Goal: Transaction & Acquisition: Purchase product/service

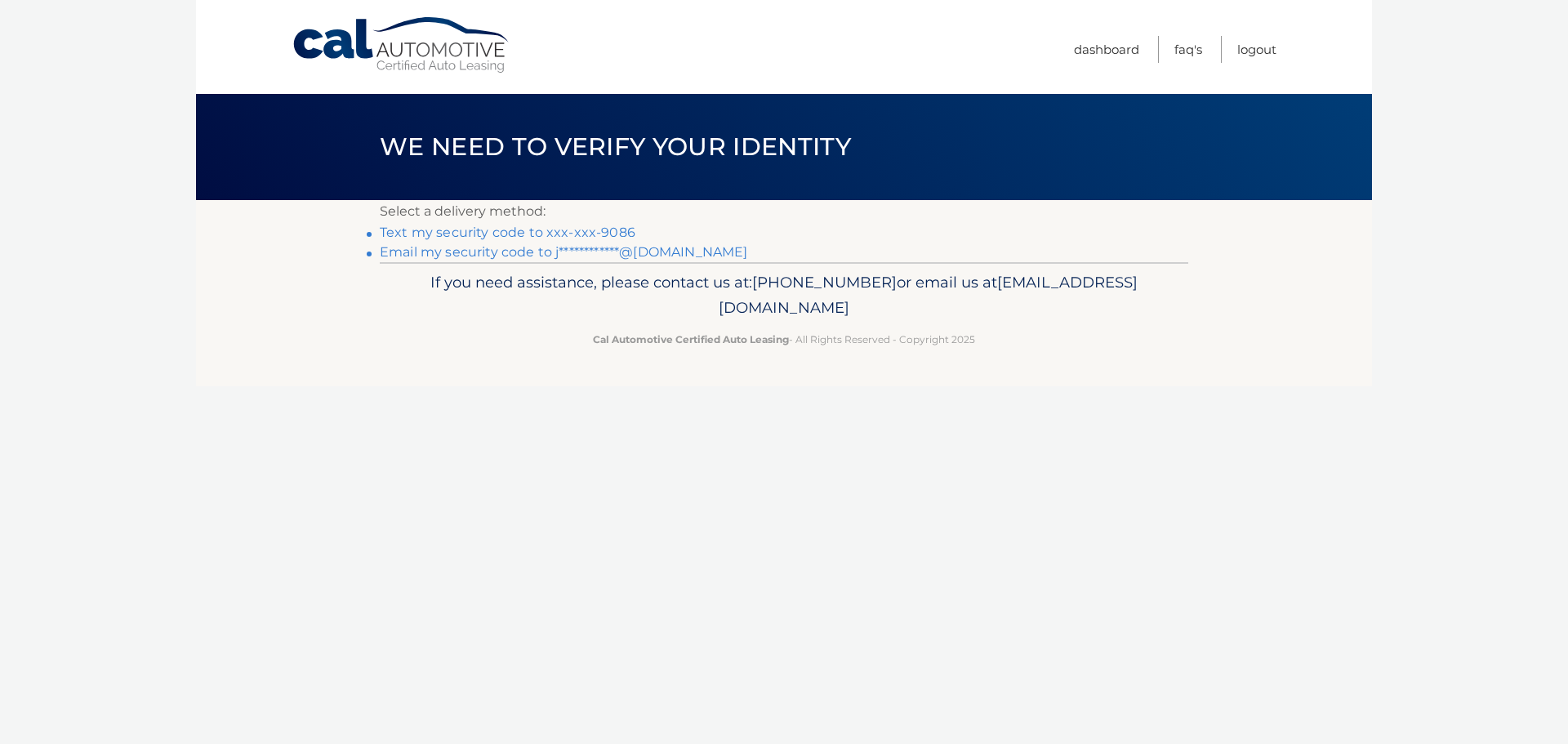
click at [598, 229] on link "Text my security code to xxx-xxx-9086" at bounding box center [507, 232] width 255 height 16
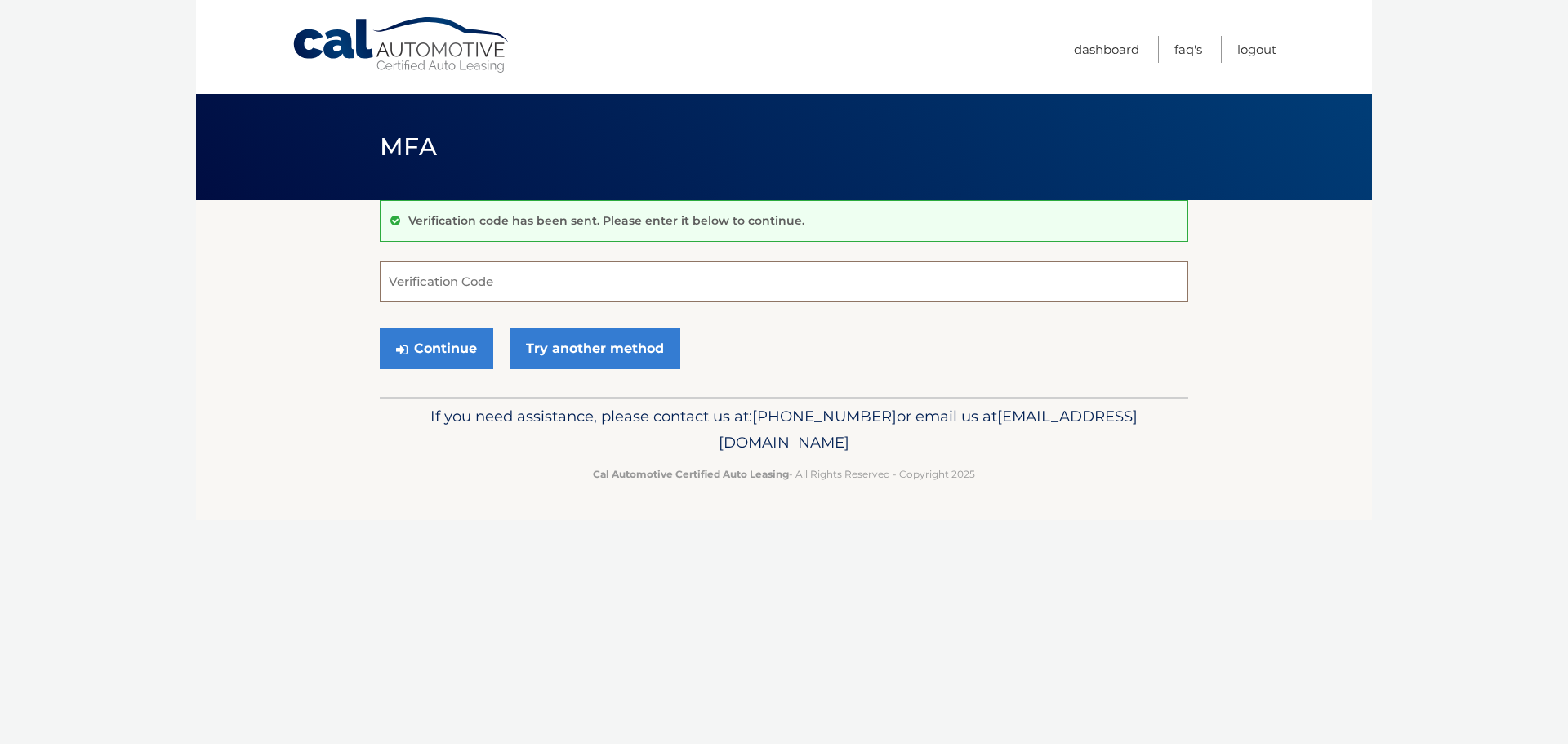
click at [422, 282] on input "Verification Code" at bounding box center [784, 281] width 808 height 41
type input "696709"
click at [439, 348] on button "Continue" at bounding box center [437, 349] width 113 height 41
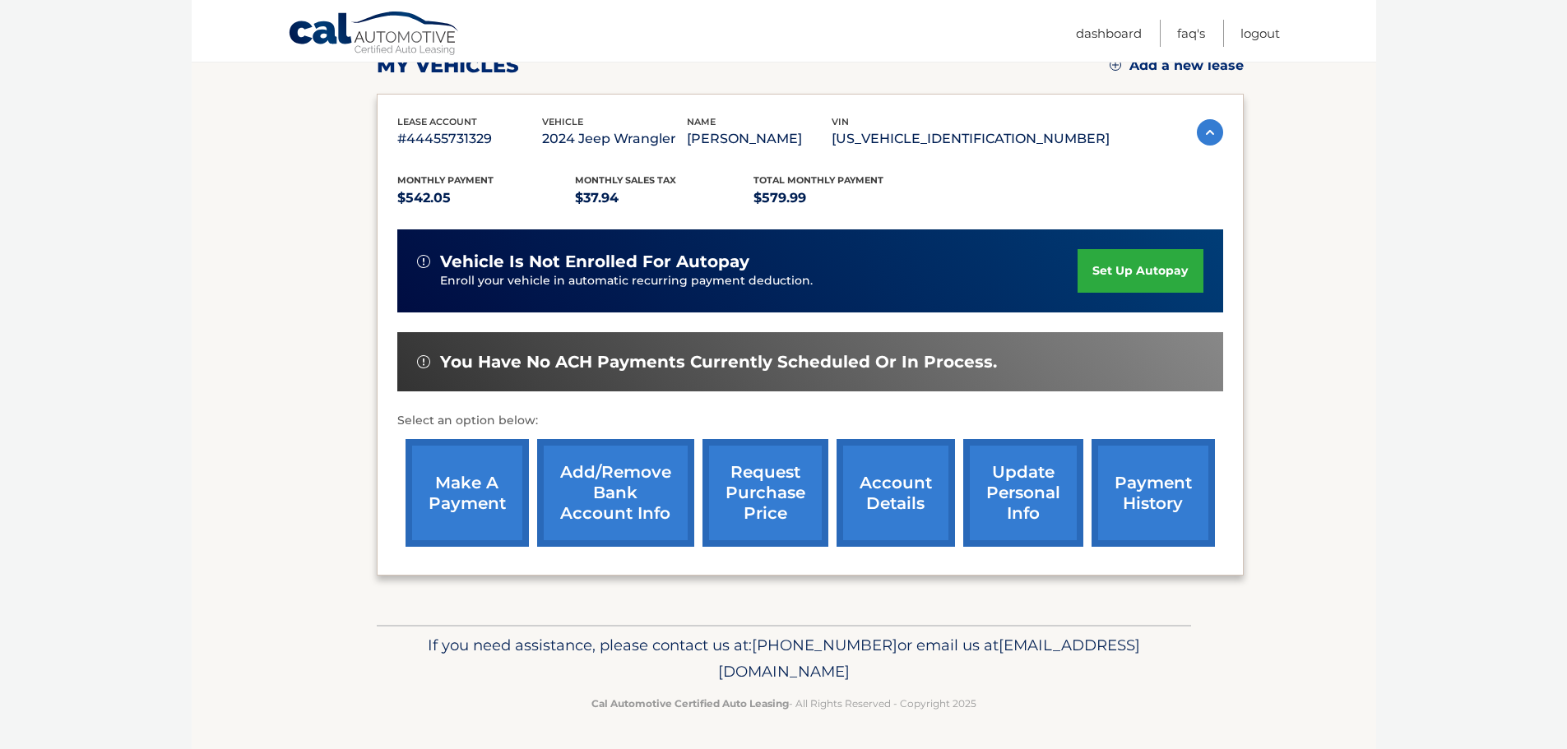
scroll to position [248, 0]
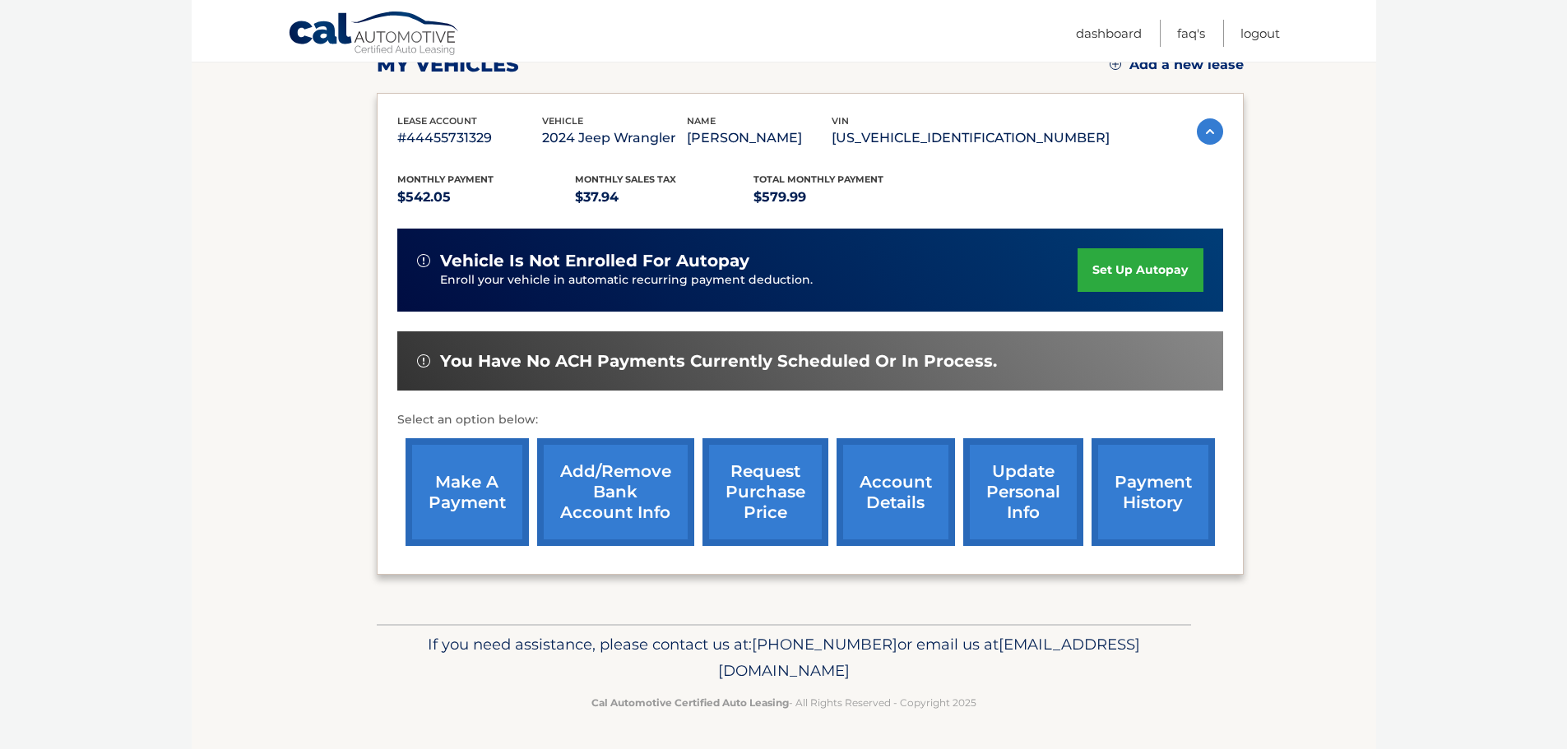
click at [1148, 272] on link "set up autopay" at bounding box center [1140, 270] width 125 height 44
click at [476, 499] on link "make a payment" at bounding box center [467, 492] width 123 height 108
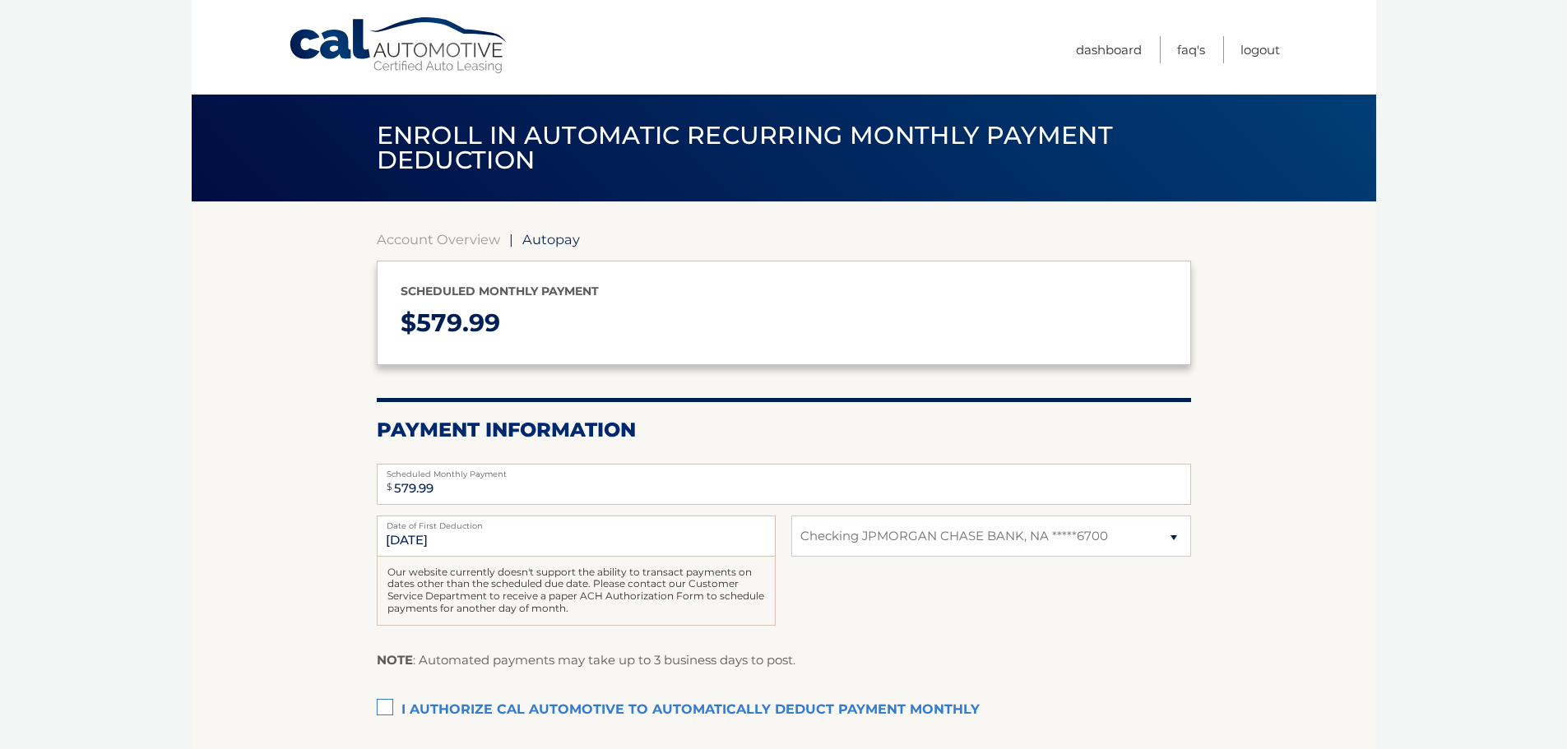
select select "YjdhOTU5ZmYtMDA0ZC00MjVlLTkxMzEtYjJmMzIwMjMxNGE4"
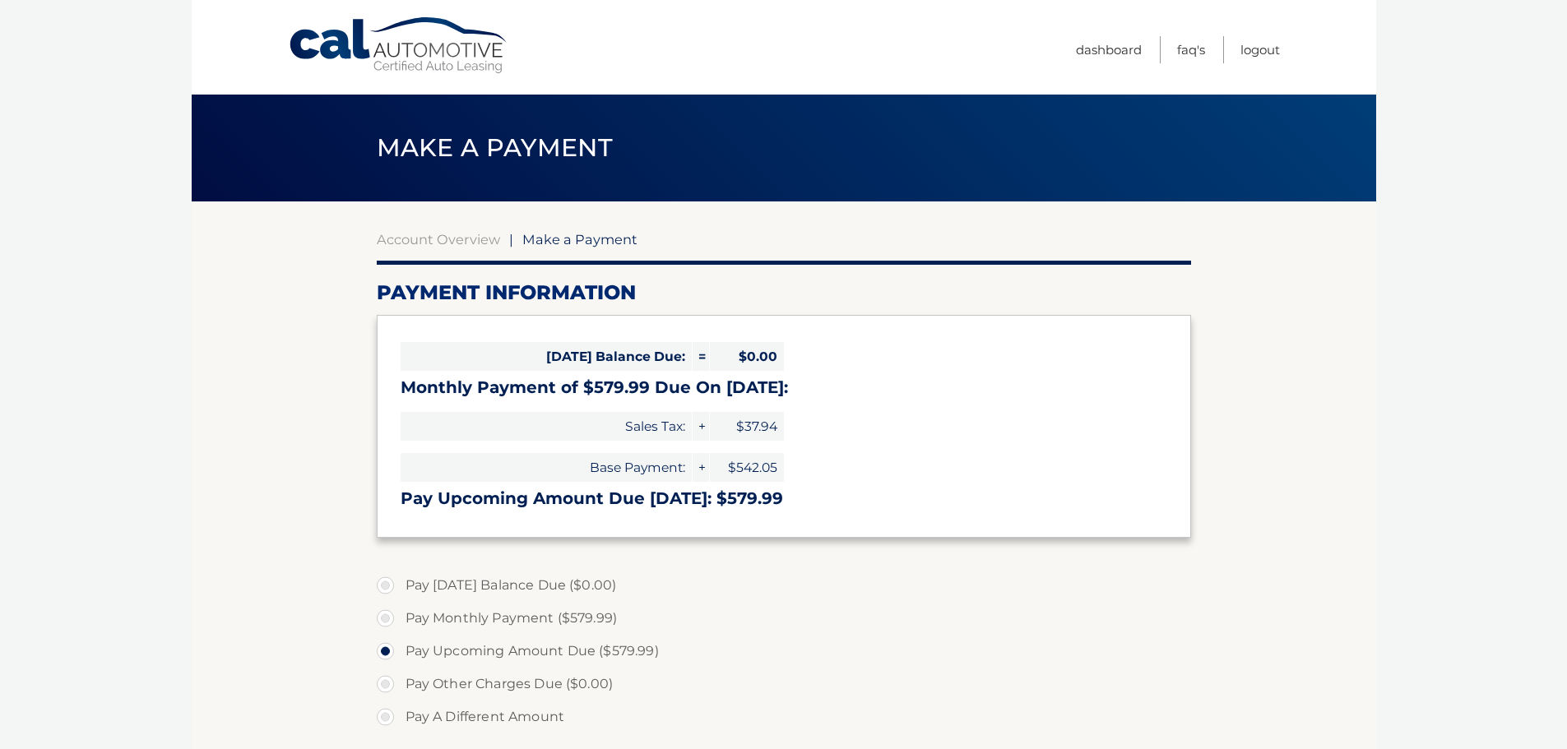
select select "YjdhOTU5ZmYtMDA0ZC00MjVlLTkxMzEtYjJmMzIwMjMxNGE4"
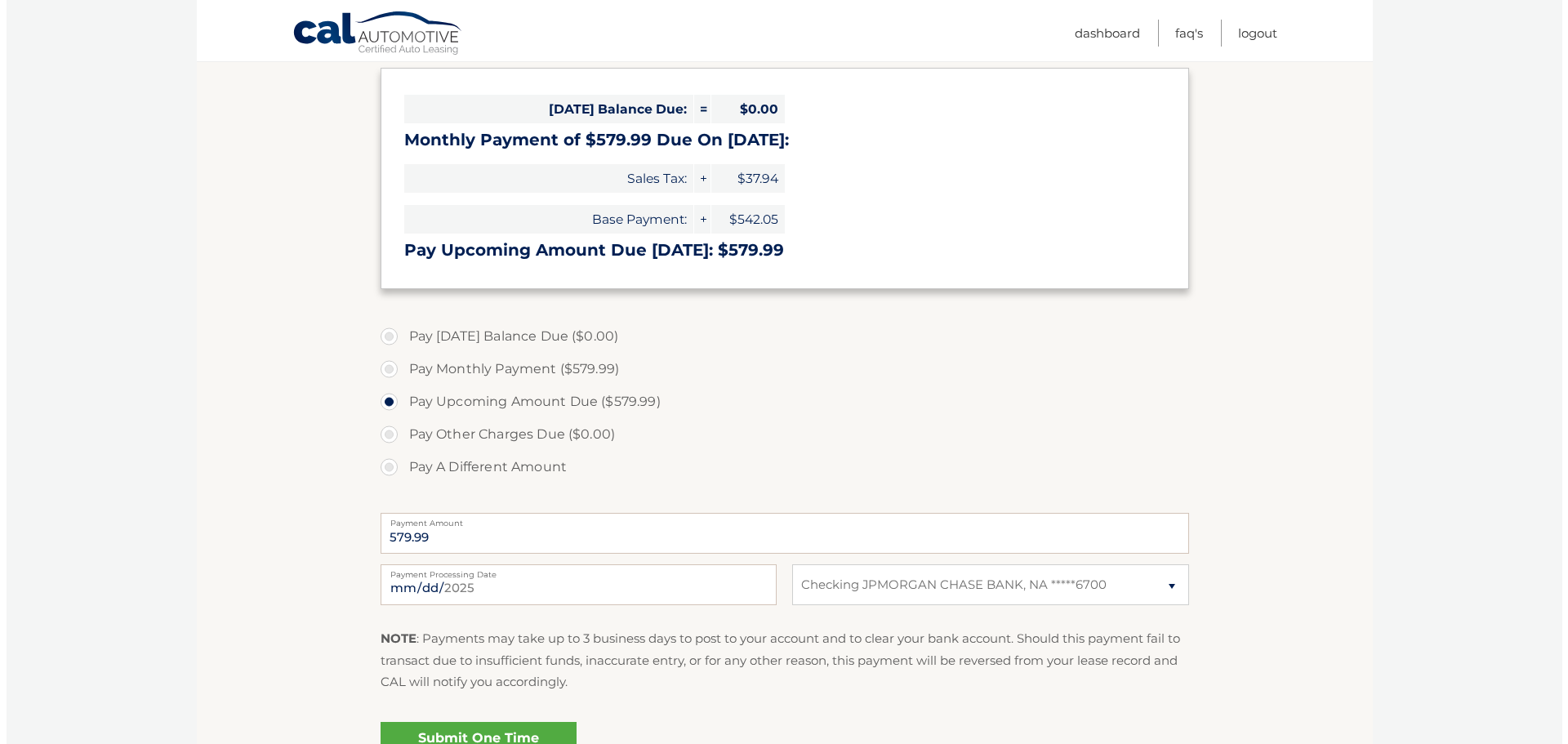
scroll to position [408, 0]
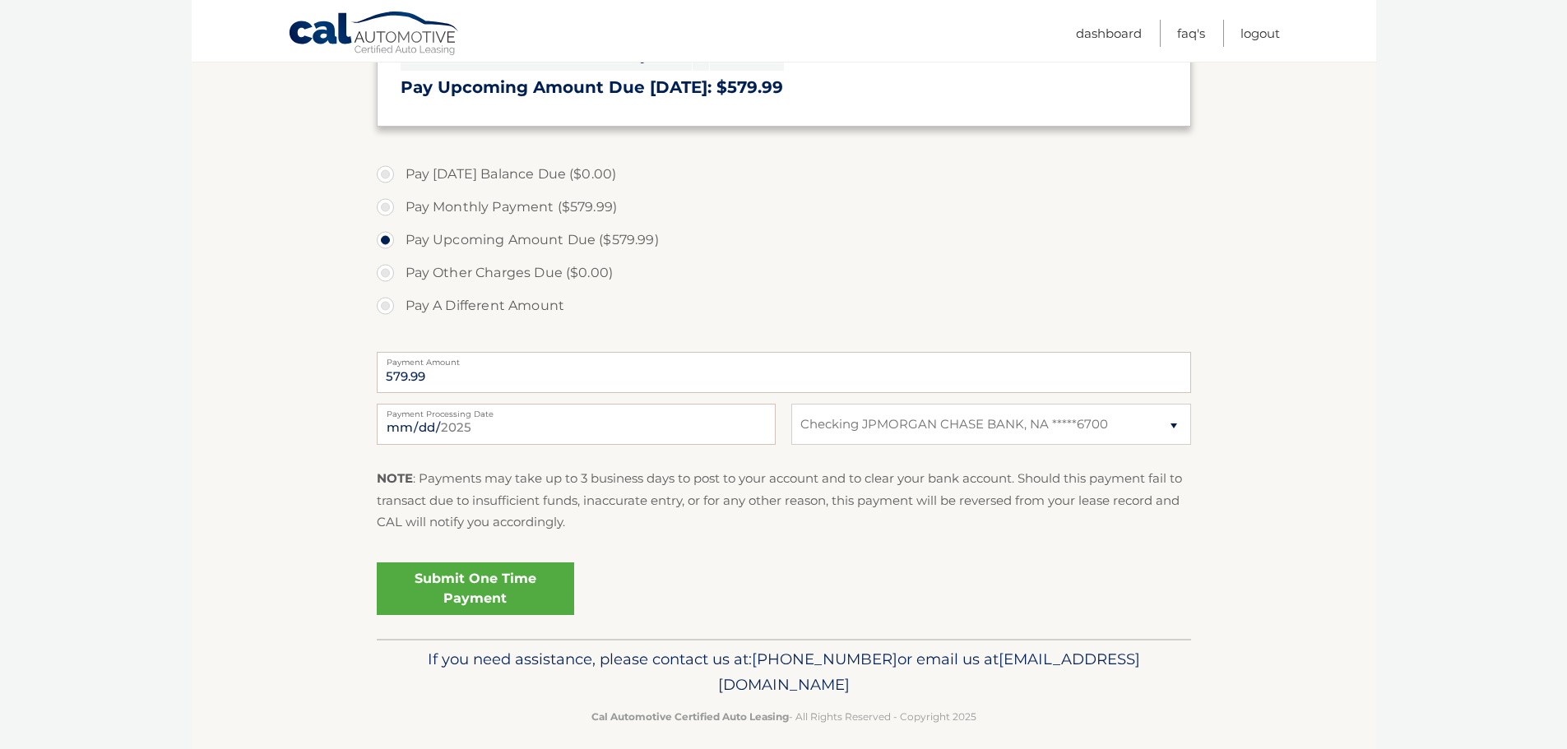
click at [490, 582] on link "Submit One Time Payment" at bounding box center [475, 589] width 197 height 53
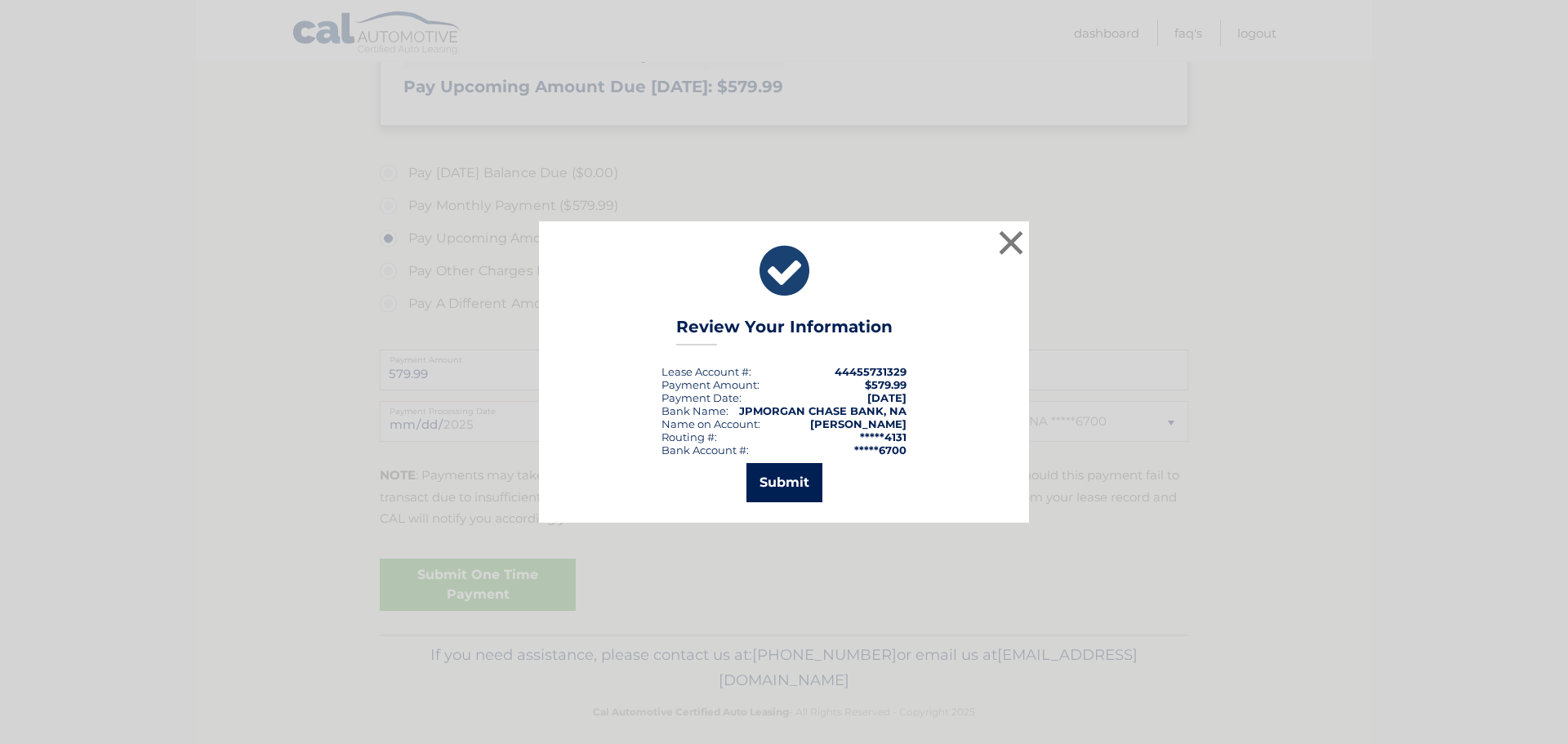
click at [785, 478] on button "Submit" at bounding box center [784, 482] width 76 height 39
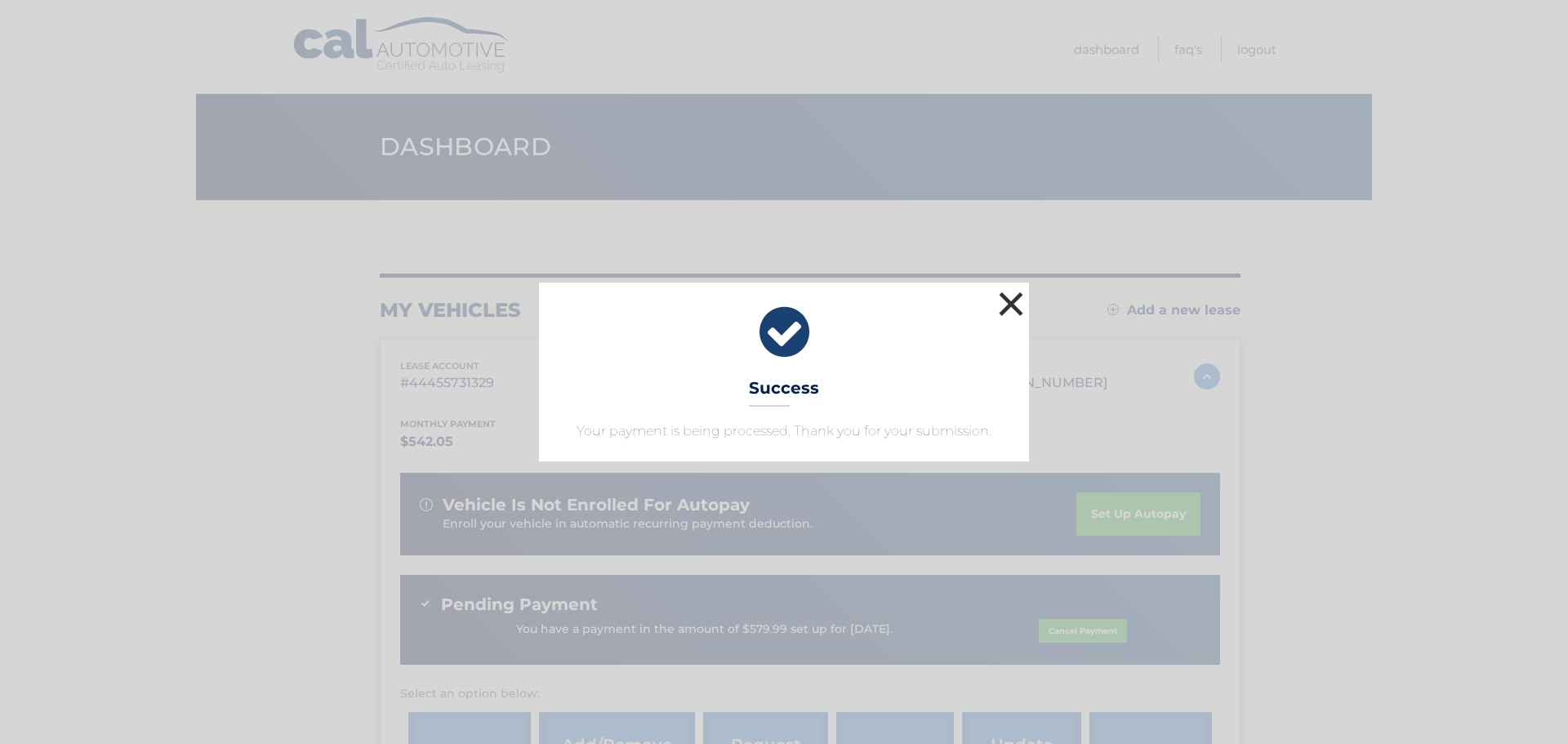
click at [1007, 302] on button "×" at bounding box center [1011, 304] width 33 height 33
